Goal: Information Seeking & Learning: Learn about a topic

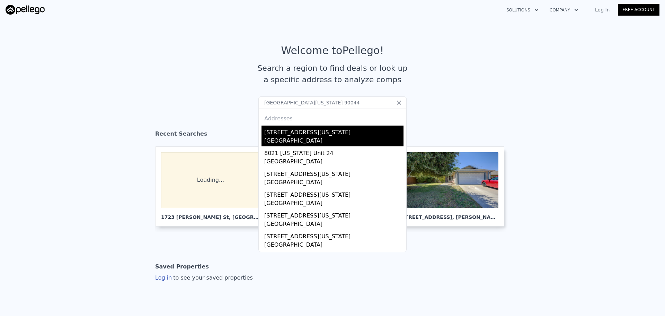
type input "[GEOGRAPHIC_DATA][US_STATE] 90044"
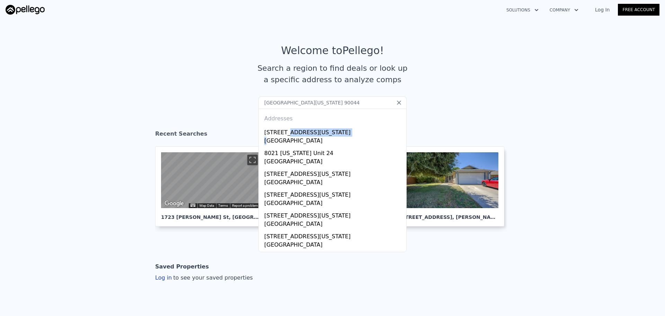
drag, startPoint x: 283, startPoint y: 132, endPoint x: 243, endPoint y: 122, distance: 41.2
click at [258, 140] on div "Addresses [STREET_ADDRESS][GEOGRAPHIC_DATA][US_STATE][US_STATE] [STREET_ADDRESS…" at bounding box center [332, 179] width 148 height 143
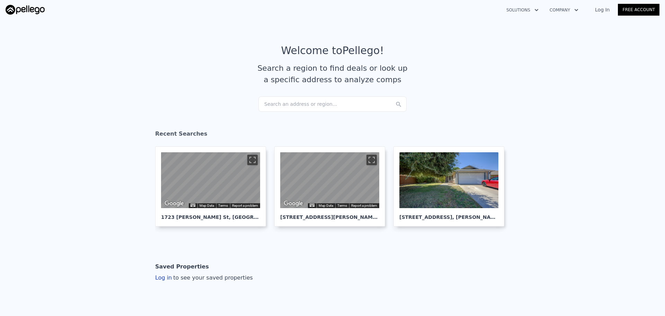
click at [312, 107] on div "Search an address or region..." at bounding box center [332, 103] width 148 height 15
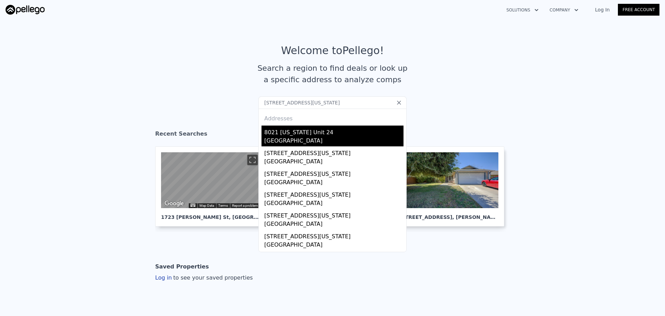
type input "[STREET_ADDRESS][US_STATE]"
click at [320, 136] on div "8021 [US_STATE] Unit 24" at bounding box center [333, 130] width 139 height 11
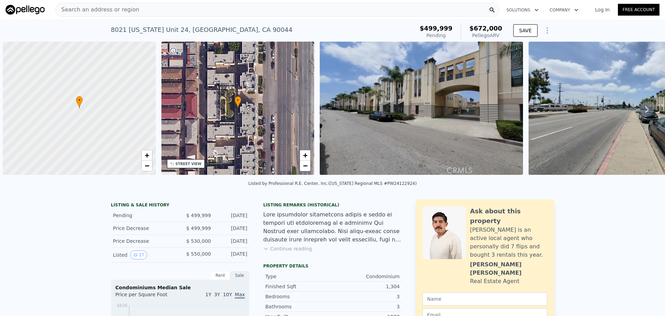
scroll to position [0, 3]
